Goal: Task Accomplishment & Management: Complete application form

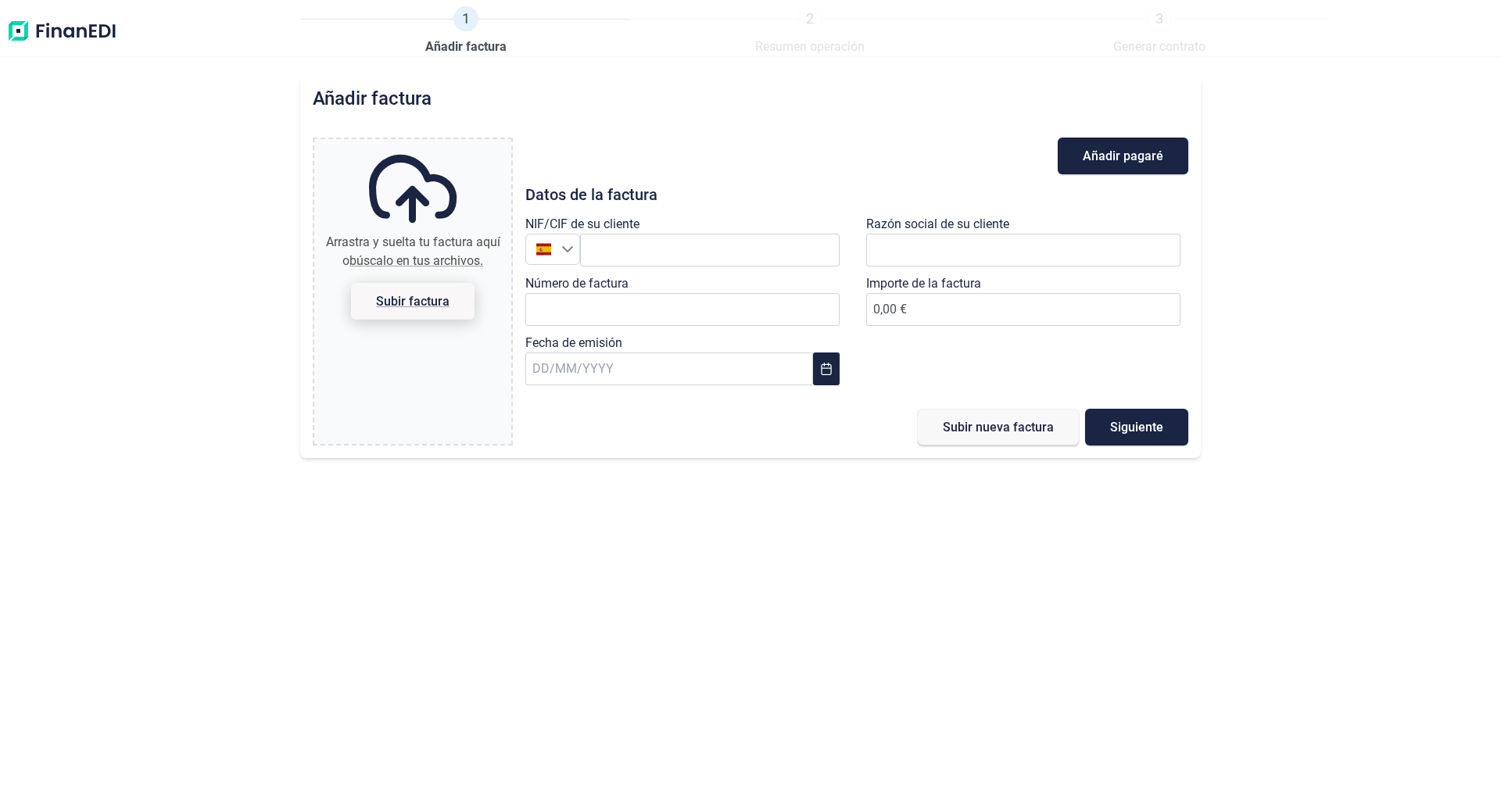
click at [409, 305] on span "Subir factura" at bounding box center [413, 301] width 74 height 12
click at [409, 144] on input "Arrastra y suelta tu factura aquí o búscalo en tus archivos. Subir factura" at bounding box center [413, 141] width 197 height 5
type input "C:\fakepath\0369_2025.pdf FCC AGOSTO VADISEGUR.pdf"
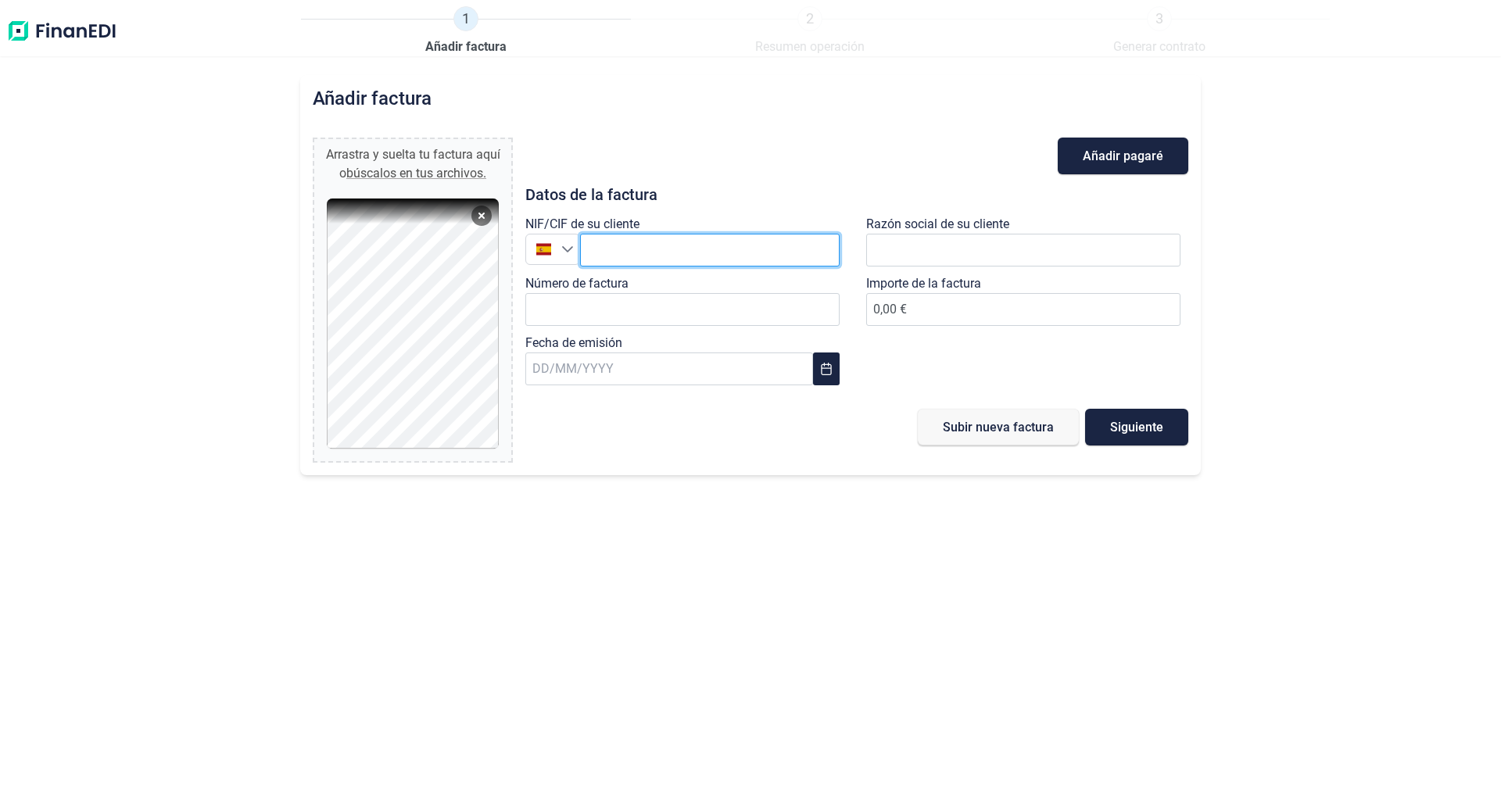
click at [669, 244] on input "text" at bounding box center [710, 249] width 259 height 33
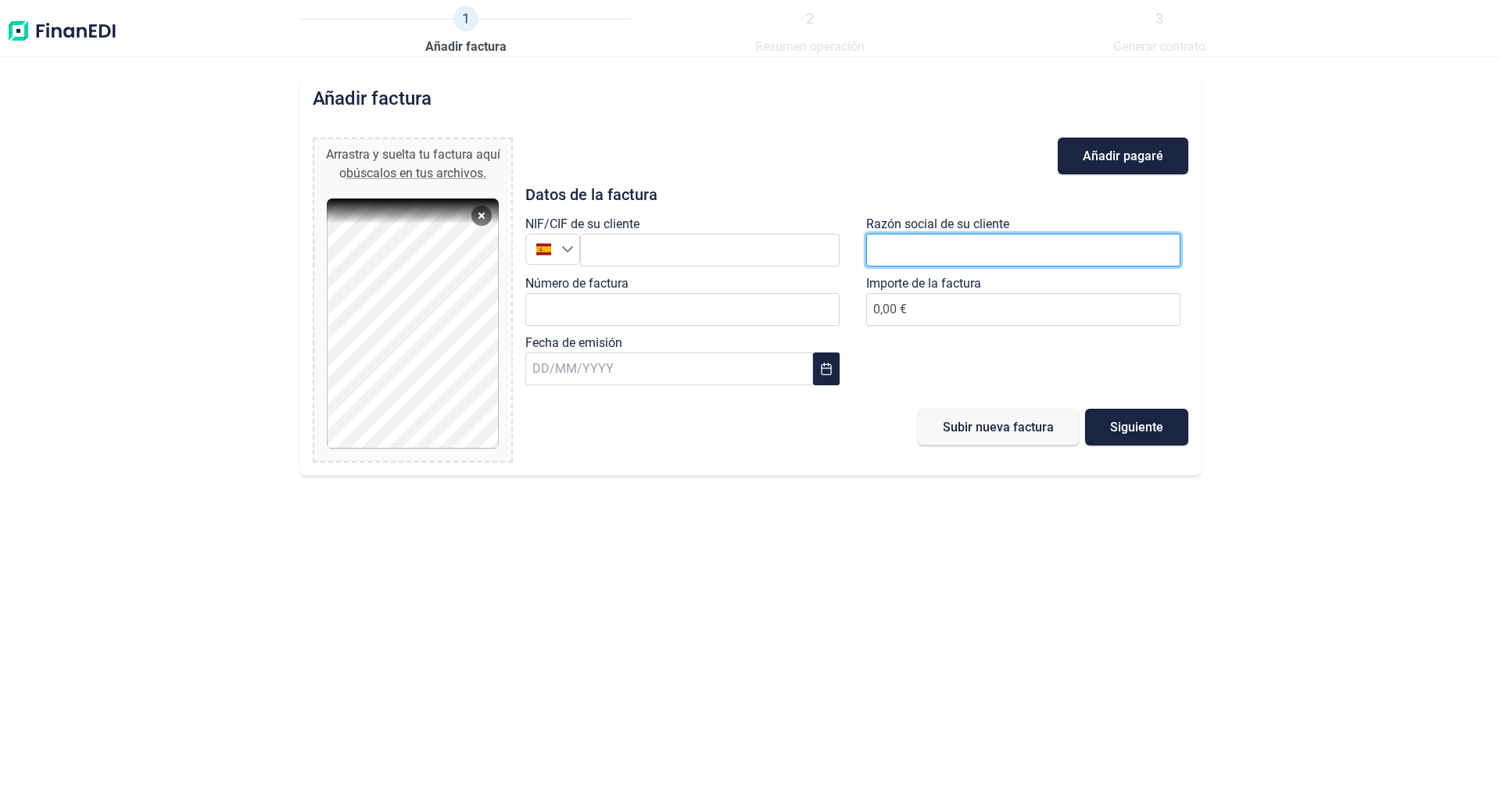
click at [940, 247] on input "text" at bounding box center [1024, 249] width 314 height 33
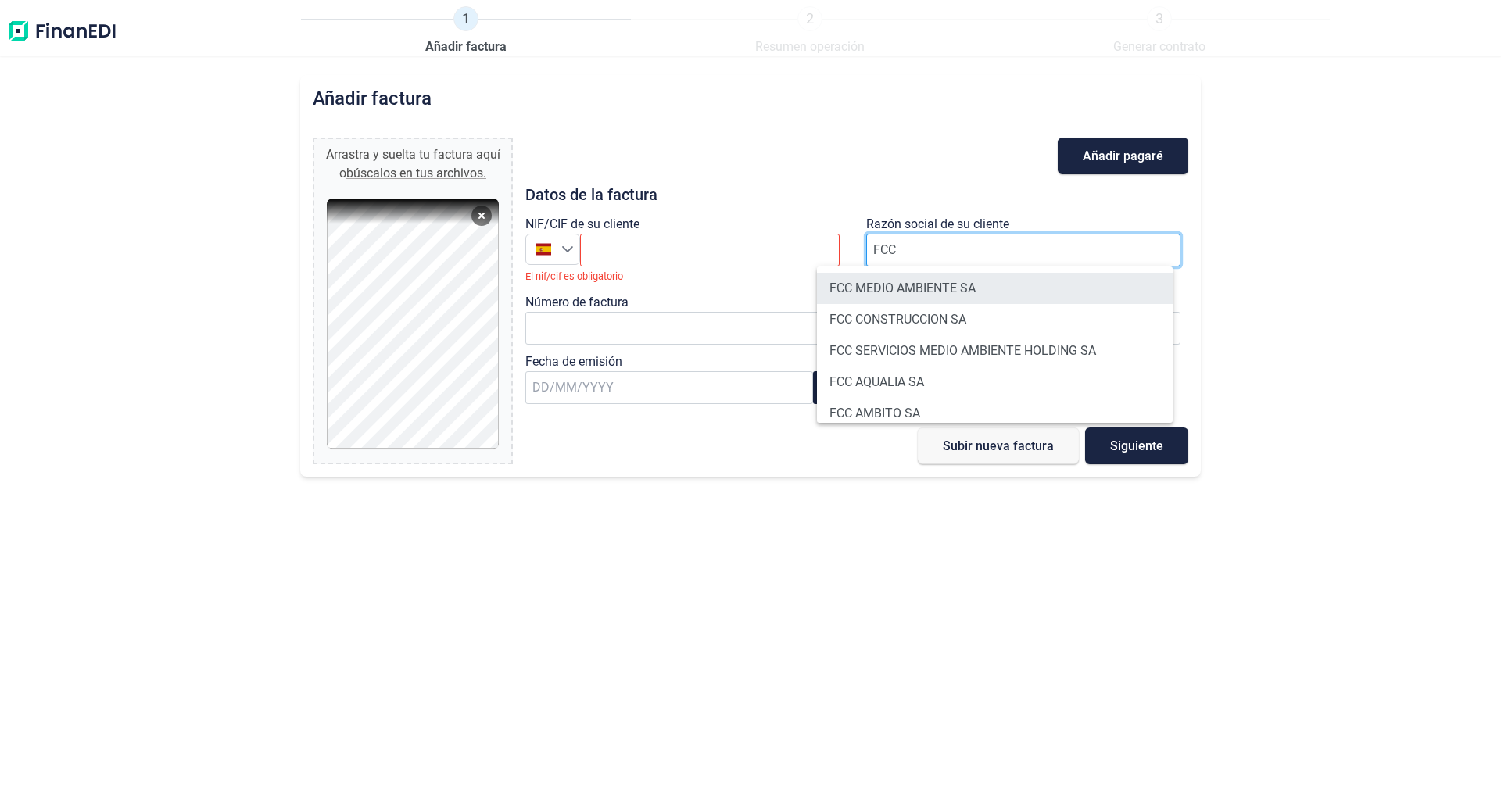
type input "FCC"
click at [919, 291] on li "FCC MEDIO AMBIENTE SA" at bounding box center [995, 288] width 356 height 31
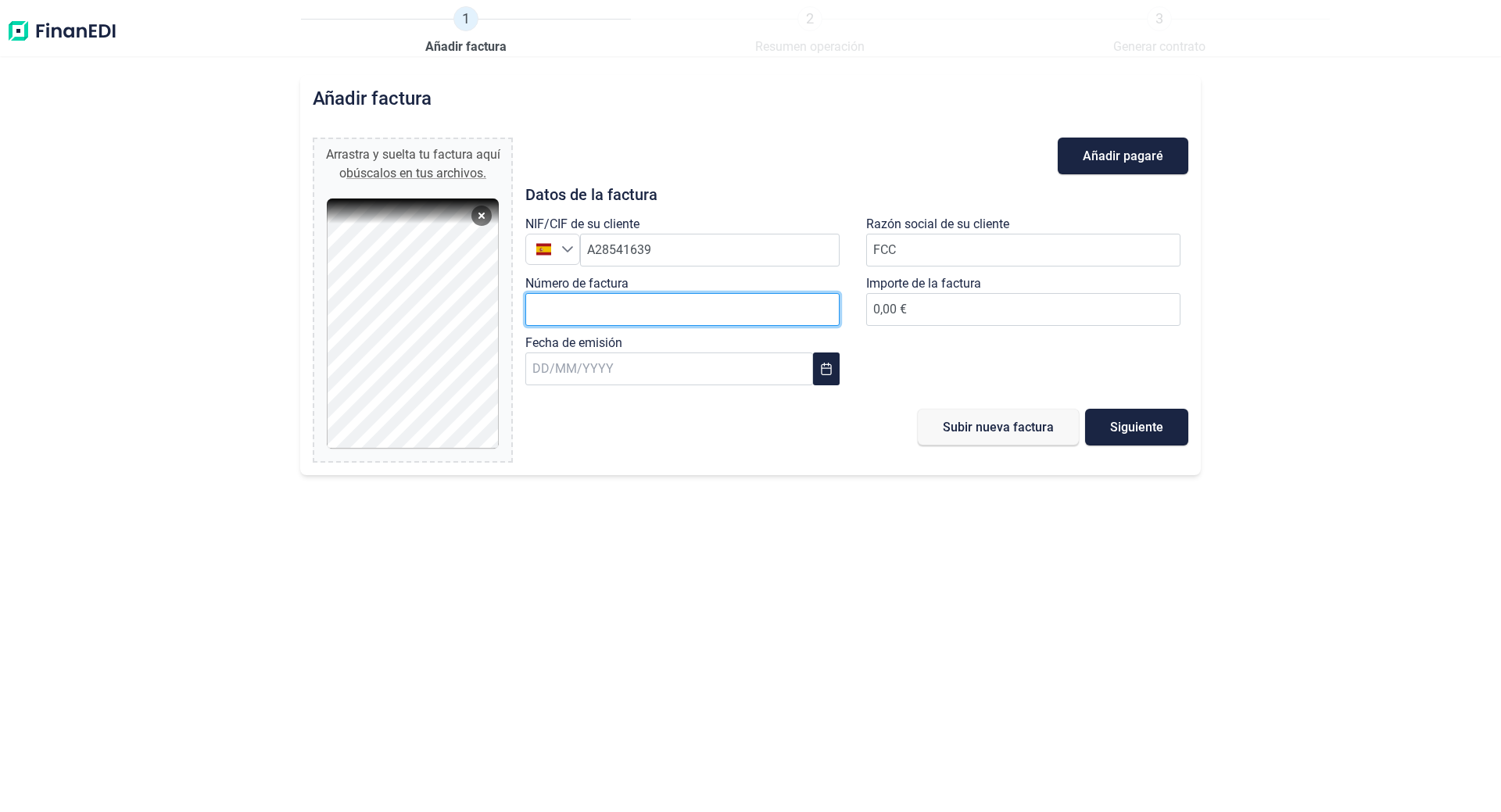
click at [747, 313] on input "Número de factura" at bounding box center [683, 309] width 314 height 33
type input "0369/2025"
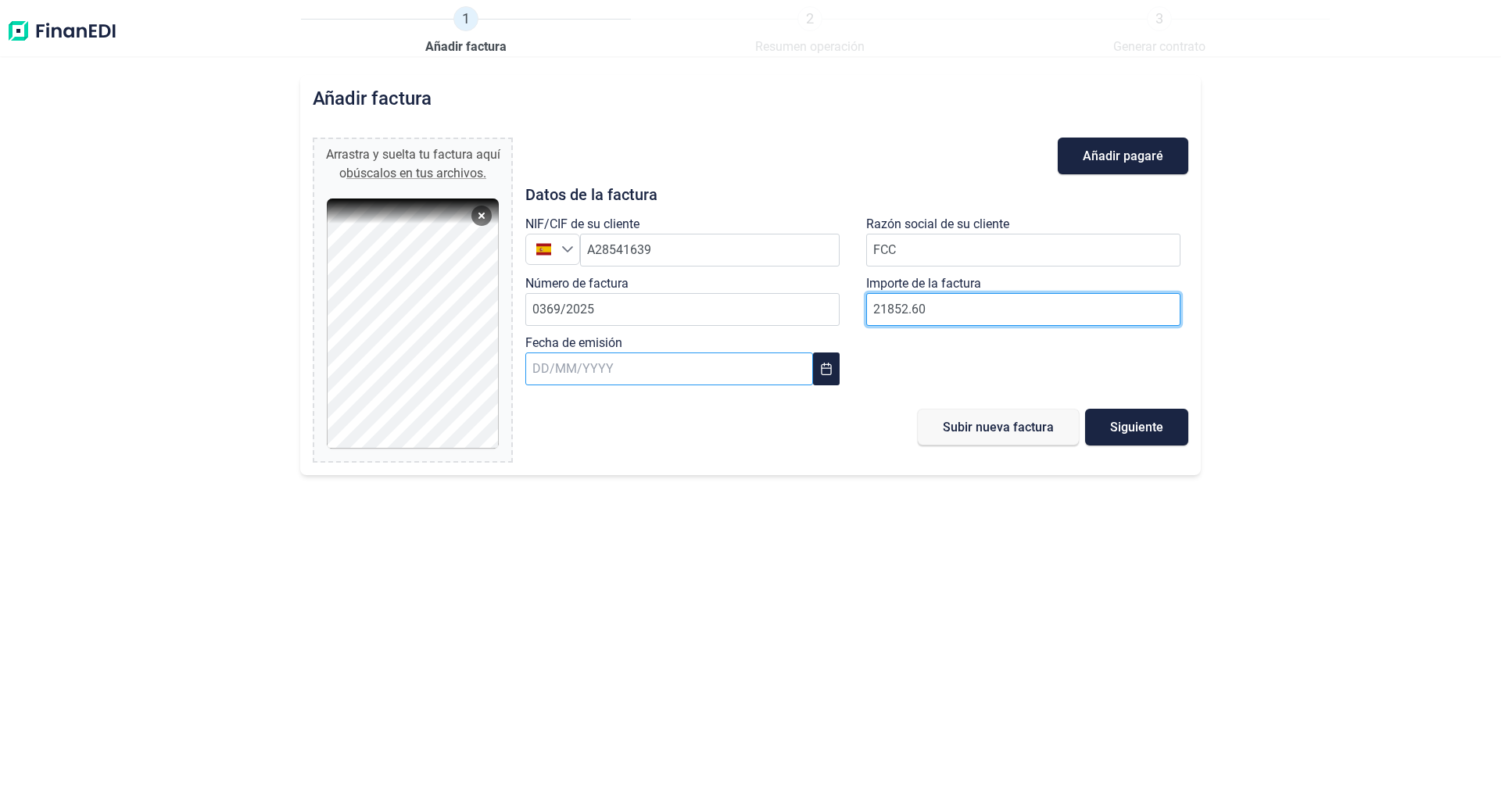
type input "21852.60"
click at [661, 369] on input "text" at bounding box center [670, 369] width 288 height 33
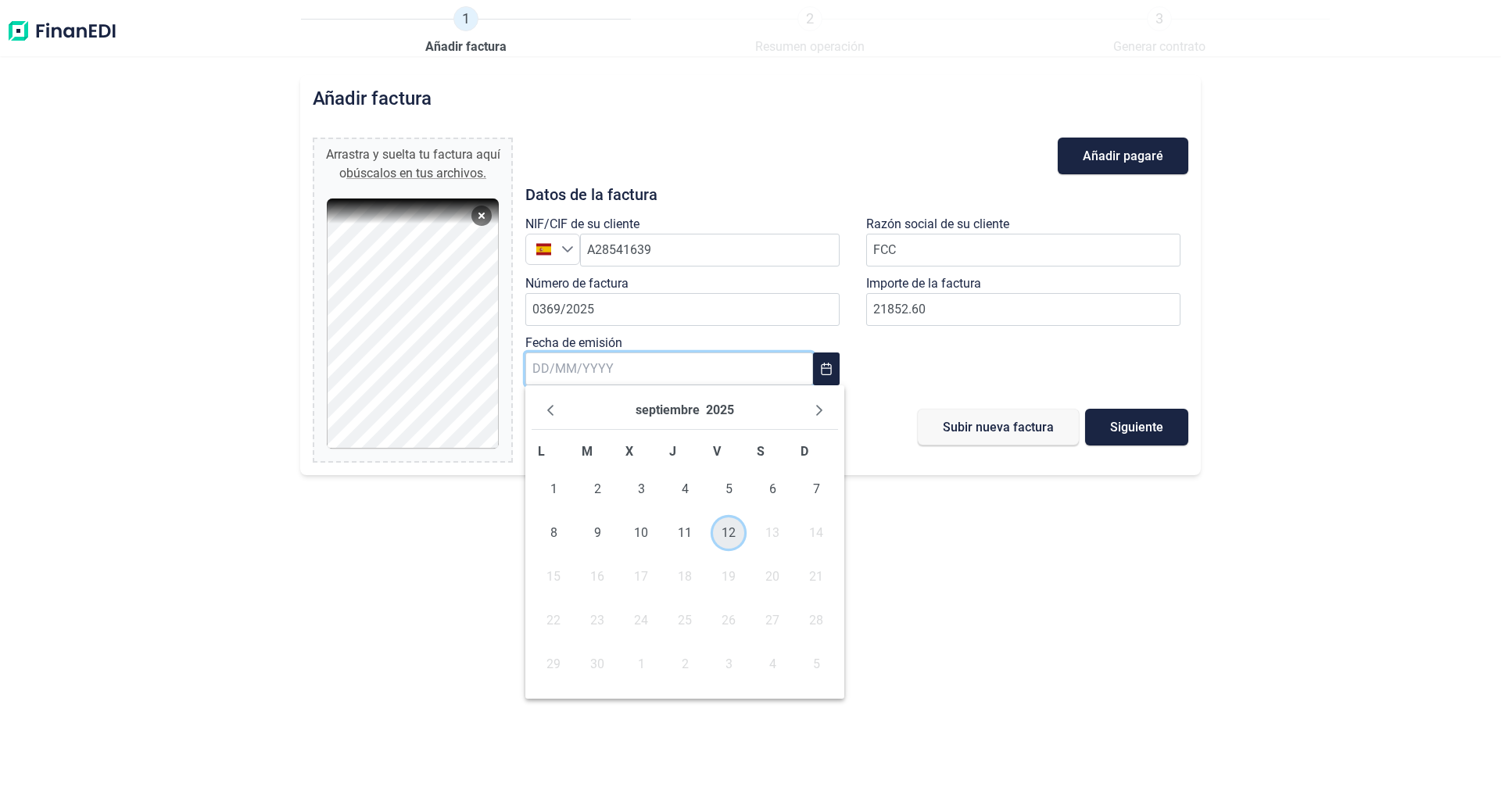
click at [730, 534] on span "12" at bounding box center [728, 533] width 31 height 31
click at [1160, 417] on button "Siguiente" at bounding box center [1137, 426] width 103 height 37
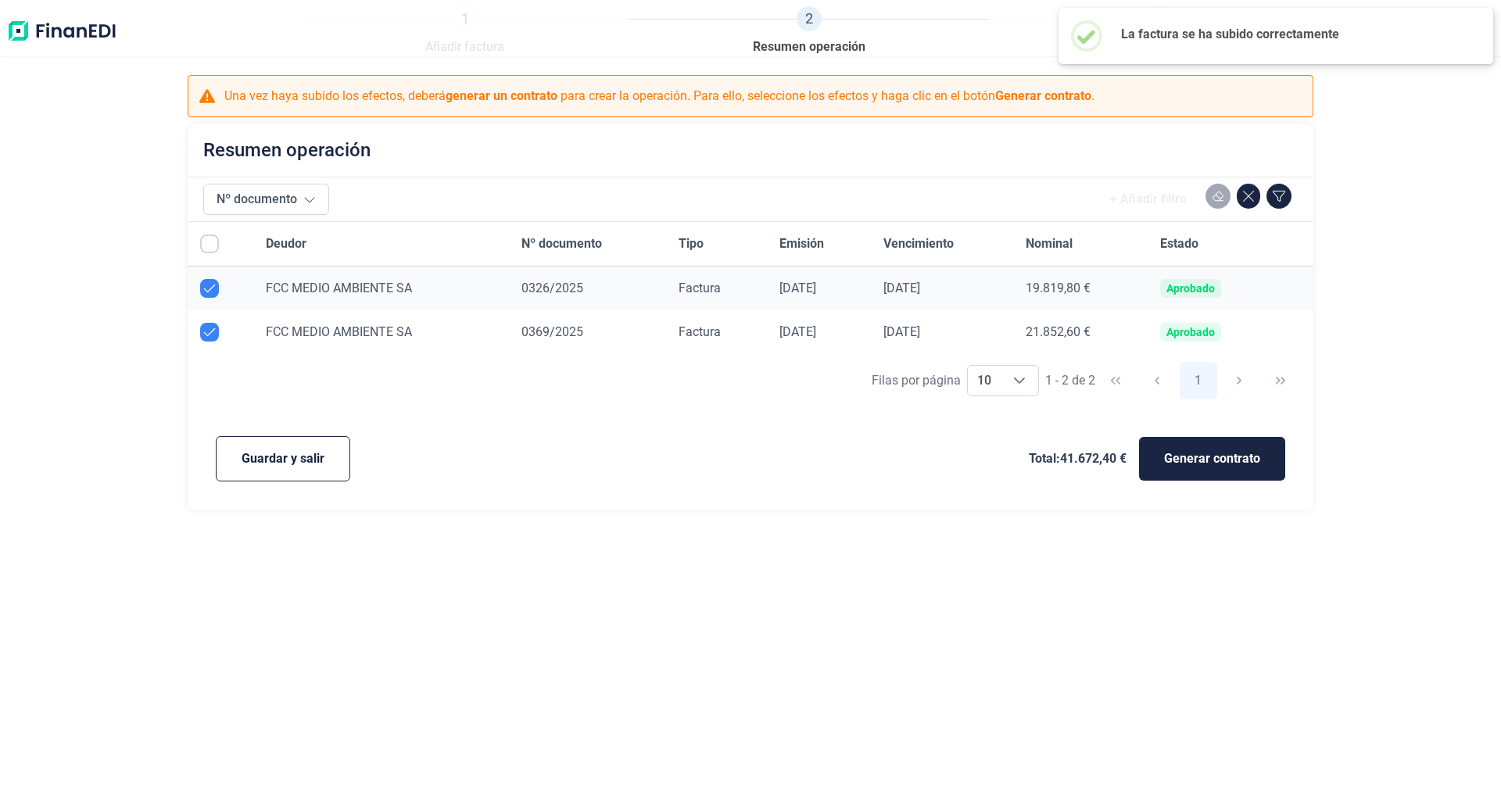
checkbox input "true"
click at [298, 456] on span "Guardar y salir" at bounding box center [282, 458] width 83 height 19
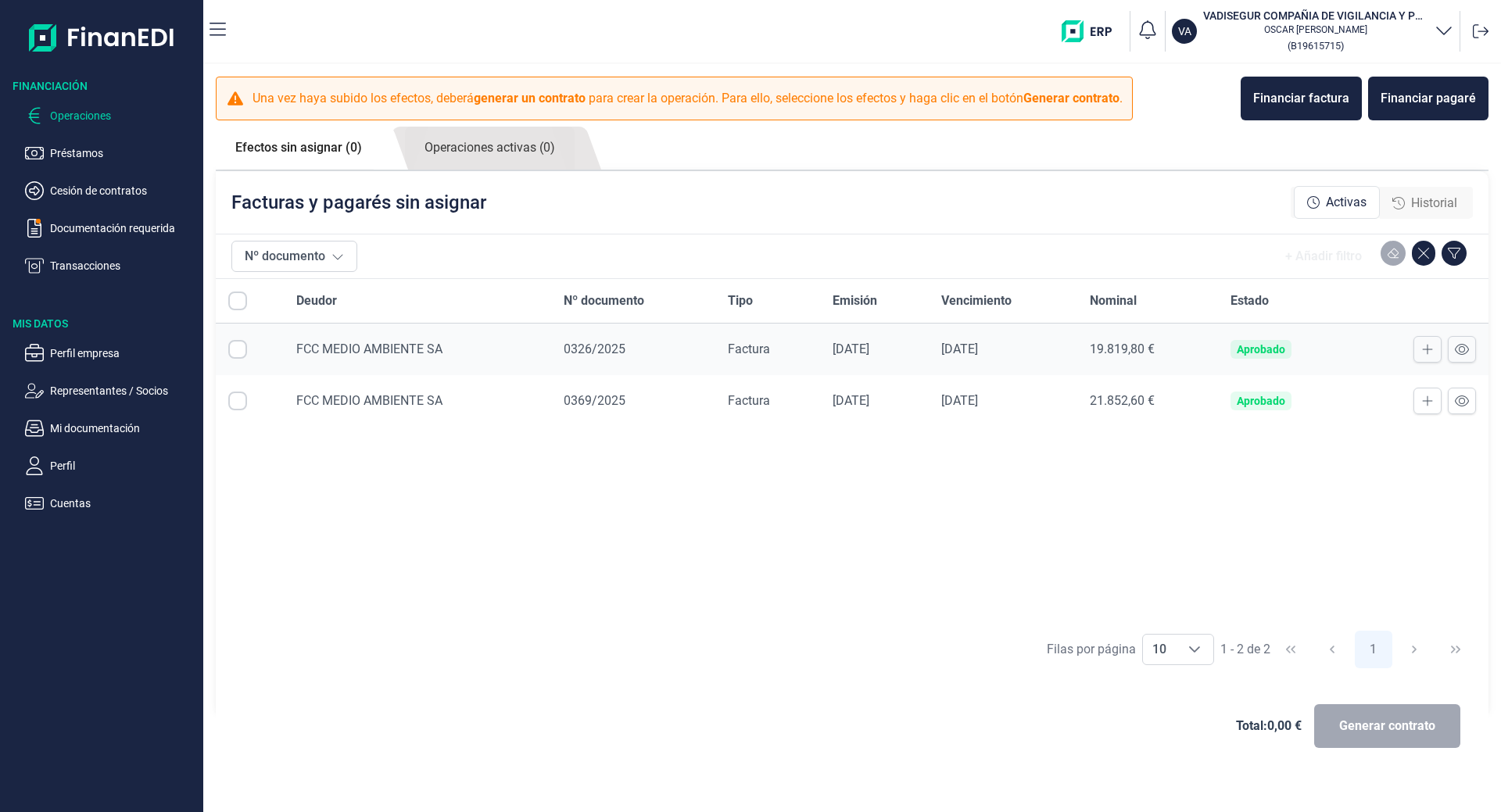
checkbox input "true"
click at [1482, 32] on icon at bounding box center [1481, 32] width 16 height 16
